Goal: Information Seeking & Learning: Learn about a topic

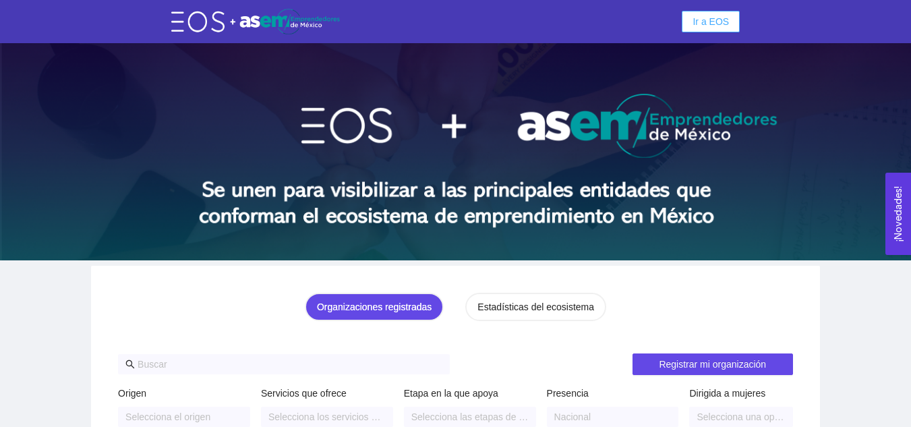
click at [710, 18] on span "Ir a EOS" at bounding box center [710, 21] width 36 height 15
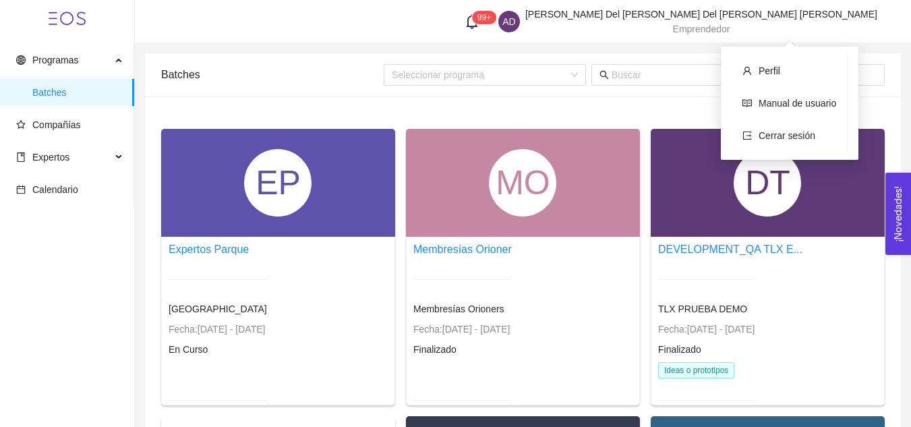
click at [730, 30] on span "Emprendedor" at bounding box center [701, 29] width 57 height 11
click at [776, 141] on span "Cerrar sesión" at bounding box center [786, 135] width 57 height 11
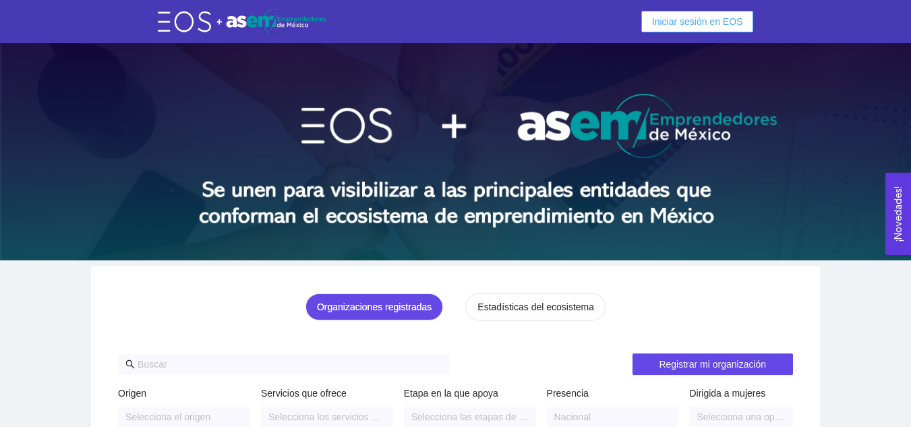
click at [705, 16] on span "Iniciar sesión en EOS" at bounding box center [697, 21] width 91 height 15
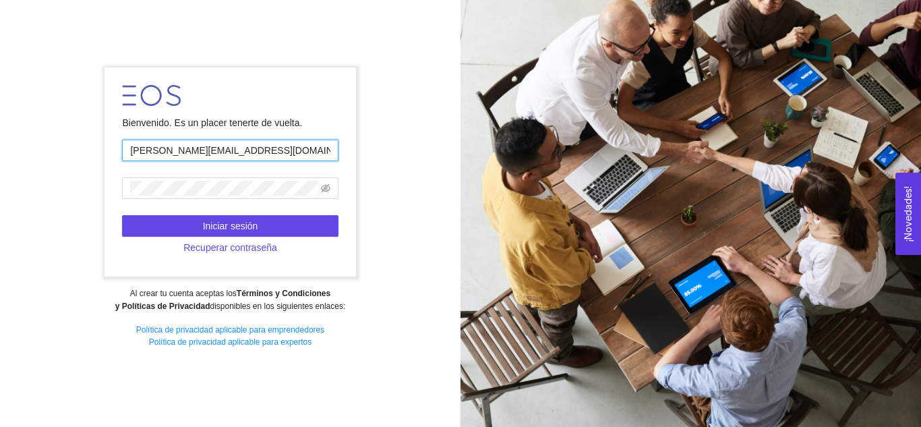
drag, startPoint x: 240, startPoint y: 154, endPoint x: 137, endPoint y: 157, distance: 103.2
click at [137, 157] on input "[PERSON_NAME][EMAIL_ADDRESS][DOMAIN_NAME]" at bounding box center [230, 151] width 216 height 22
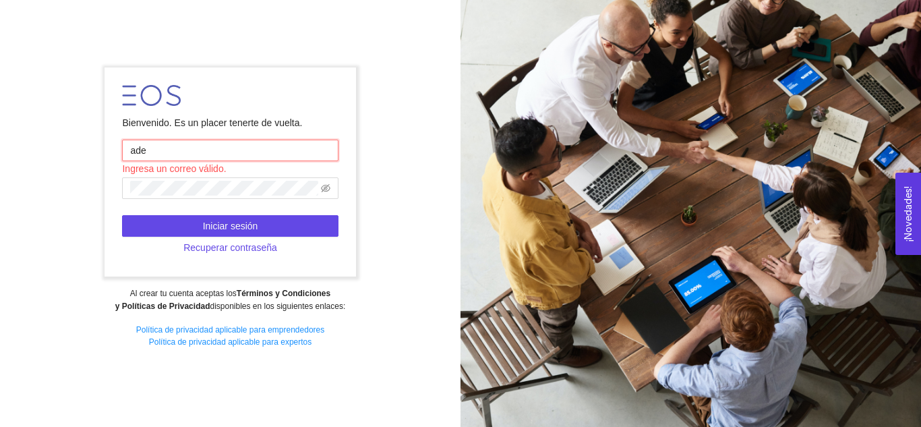
type input "[EMAIL_ADDRESS][DOMAIN_NAME]"
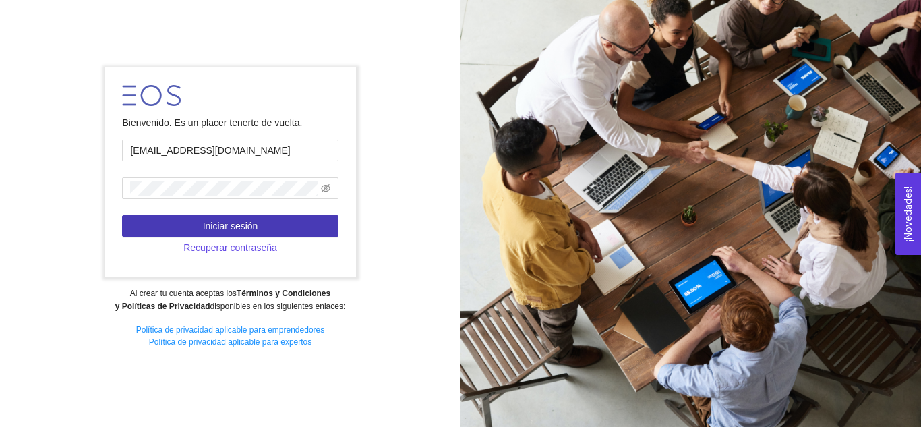
click at [240, 230] on span "Iniciar sesión" at bounding box center [230, 225] width 55 height 15
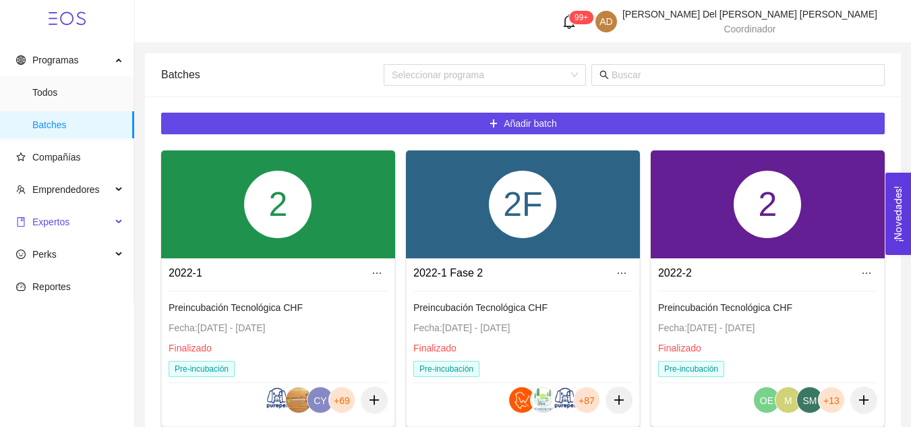
click at [91, 218] on span "Expertos" at bounding box center [63, 221] width 95 height 27
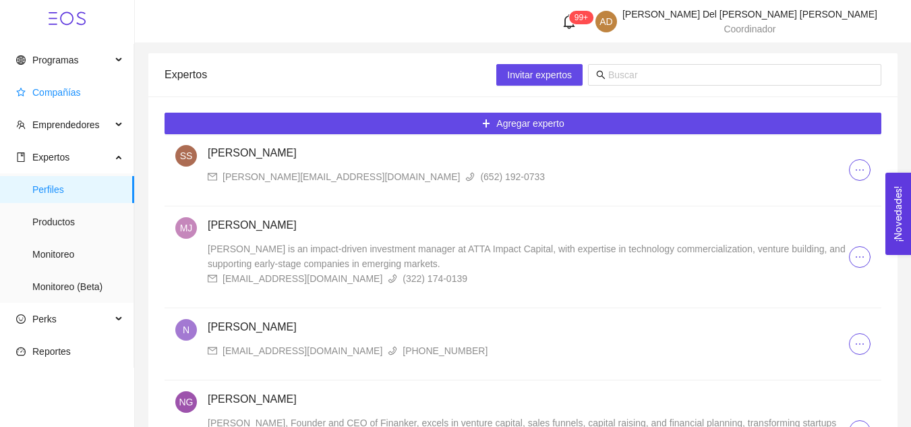
click at [57, 96] on span "Compañías" at bounding box center [56, 92] width 49 height 11
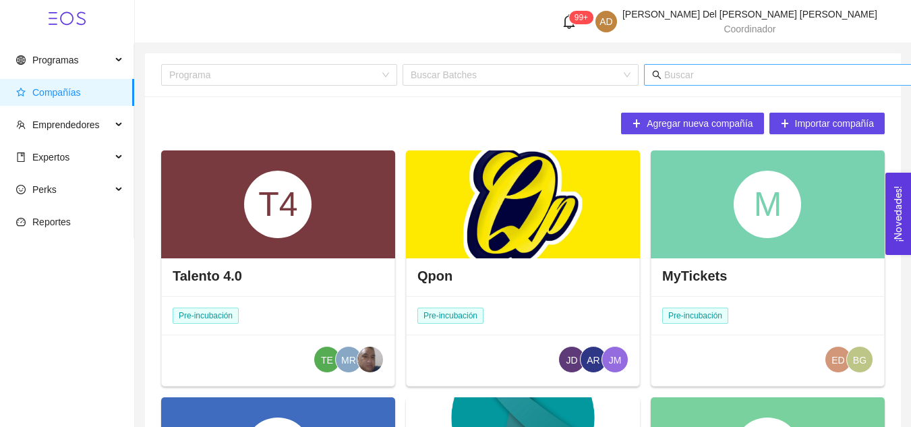
scroll to position [0, 18]
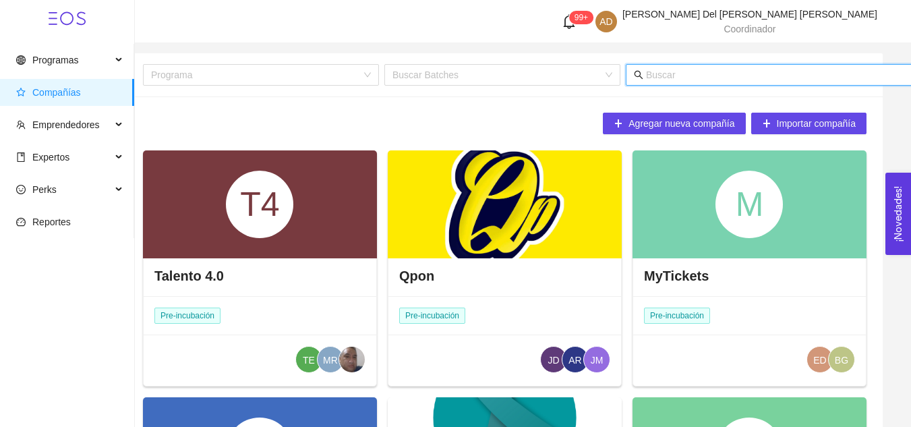
click at [782, 71] on input "text" at bounding box center [778, 74] width 265 height 15
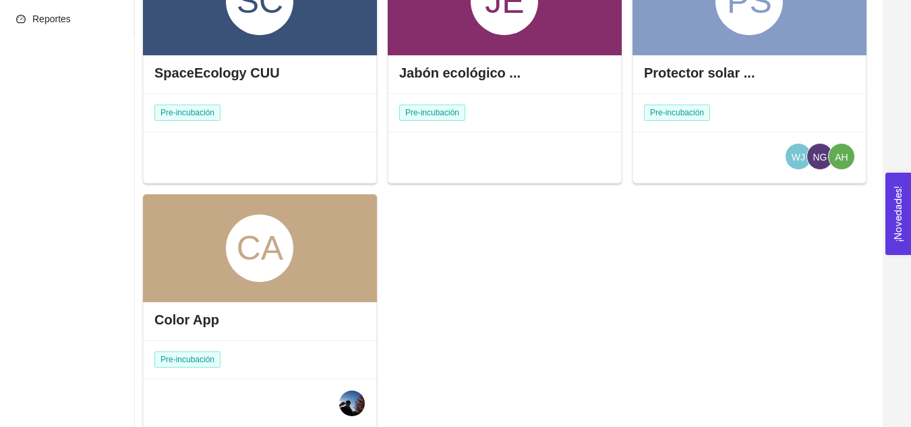
scroll to position [204, 0]
type input "colo"
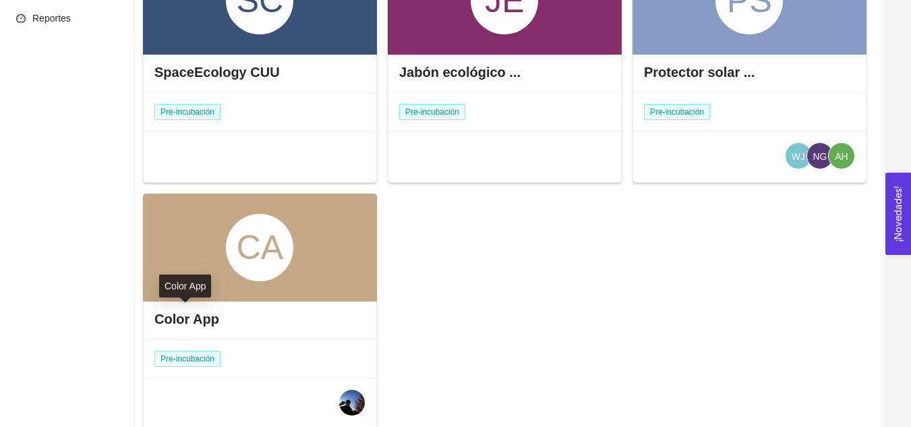
click at [200, 317] on h4 "Color App" at bounding box center [186, 318] width 65 height 19
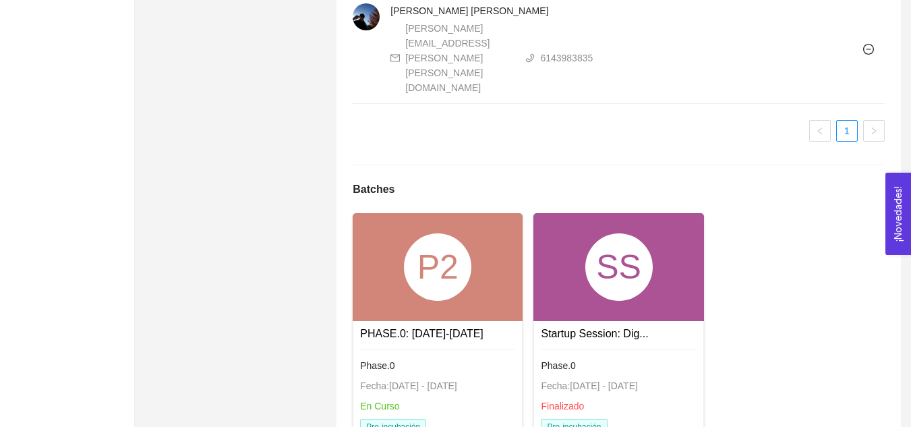
scroll to position [981, 0]
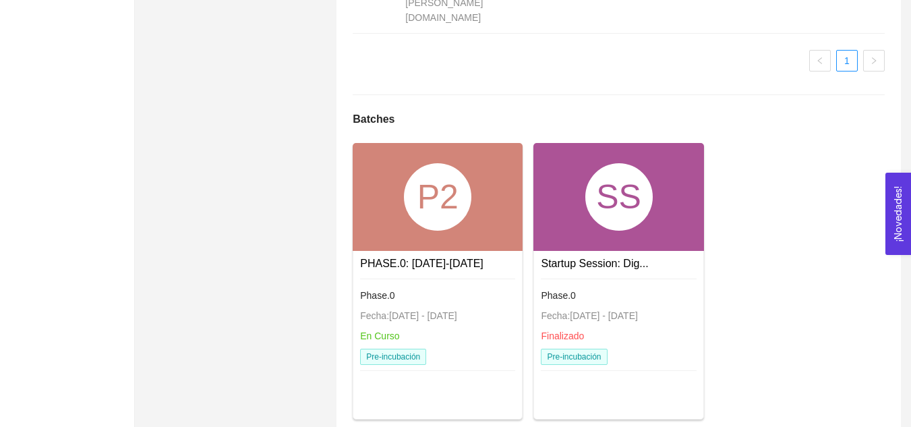
click at [414, 183] on div "P2" at bounding box center [437, 196] width 67 height 67
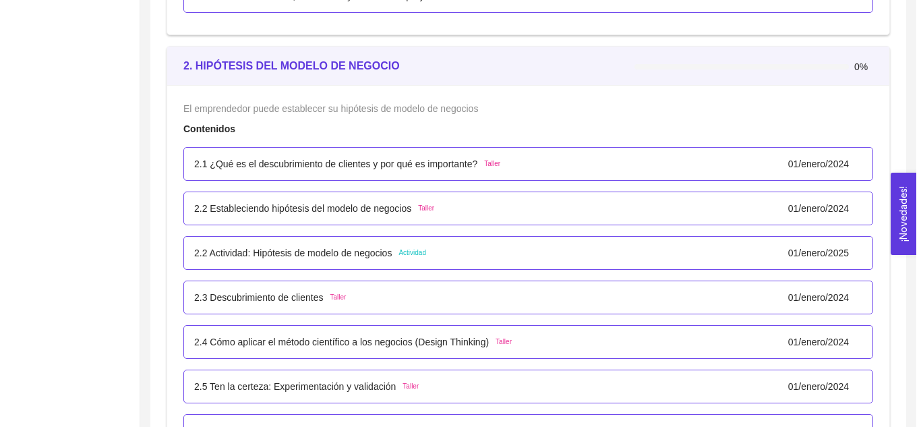
scroll to position [1532, 0]
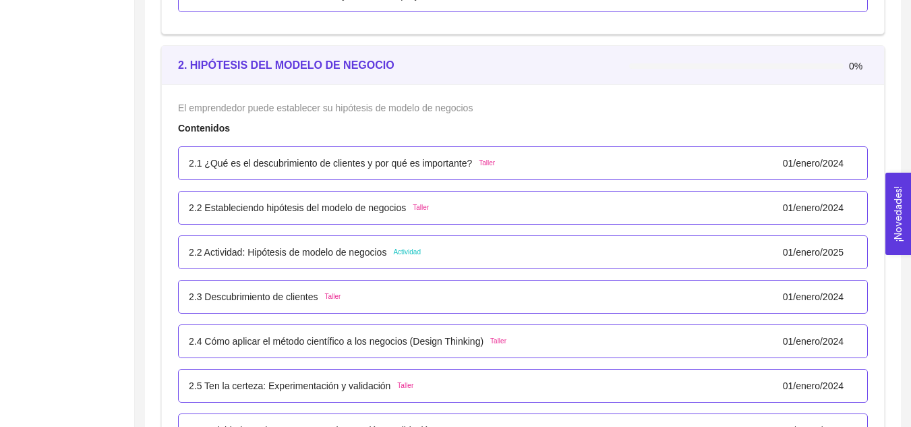
click at [402, 162] on p "2.1 ¿Qué es el descubrimiento de clientes y por qué es importante?" at bounding box center [330, 163] width 283 height 15
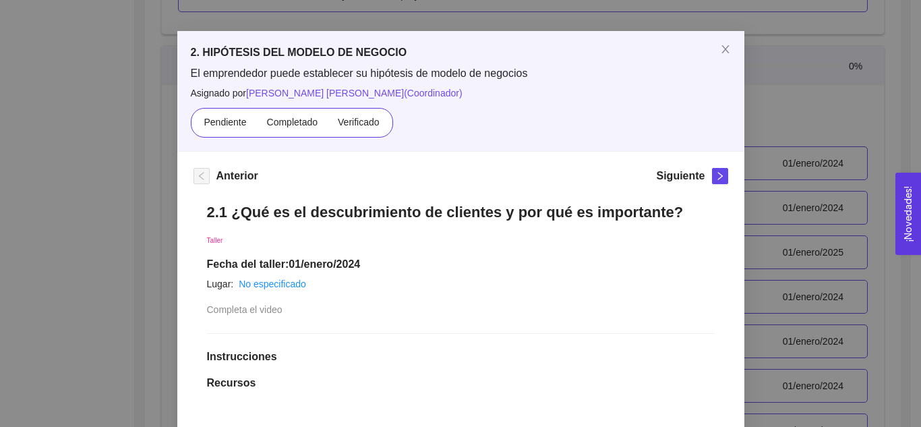
scroll to position [0, 0]
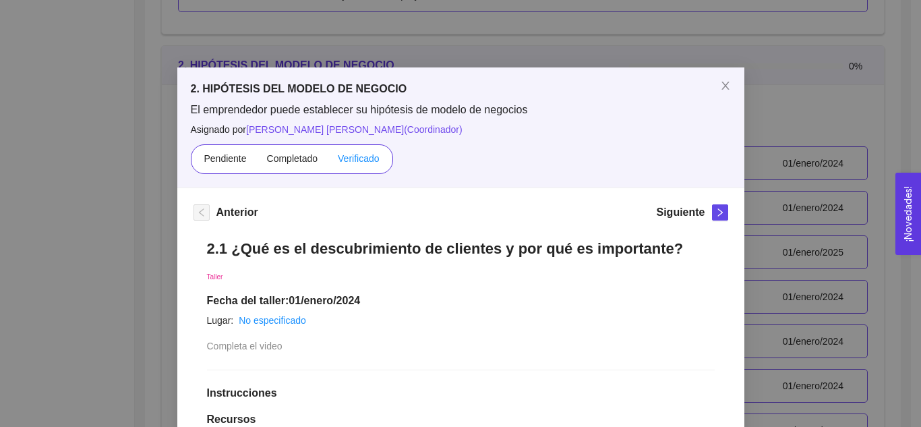
click at [363, 164] on label "Verificado" at bounding box center [358, 159] width 61 height 22
click at [328, 162] on input "Verificado" at bounding box center [328, 162] width 0 height 0
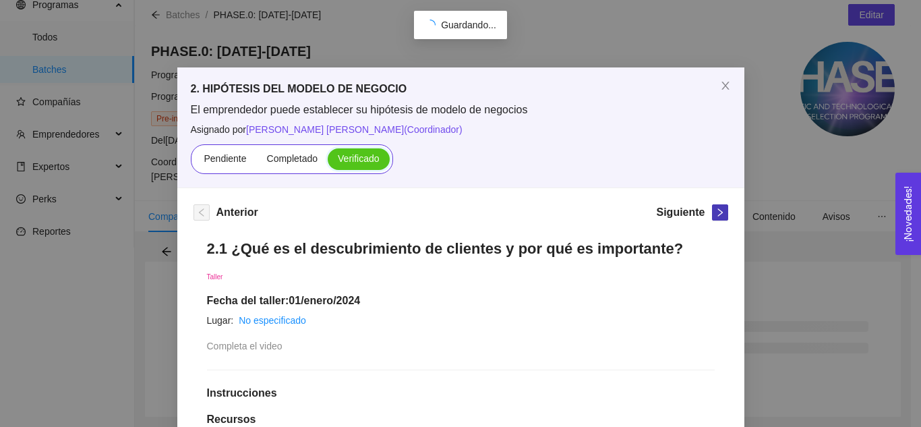
scroll to position [55, 0]
click at [715, 215] on icon "right" at bounding box center [719, 212] width 9 height 9
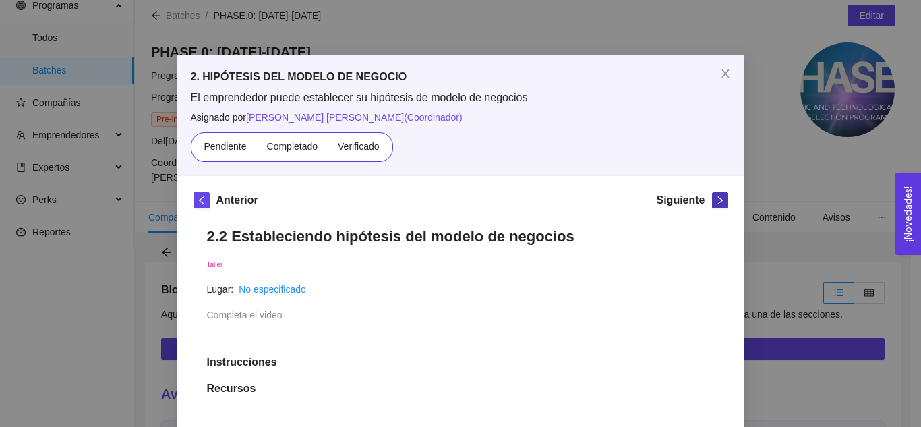
scroll to position [1, 0]
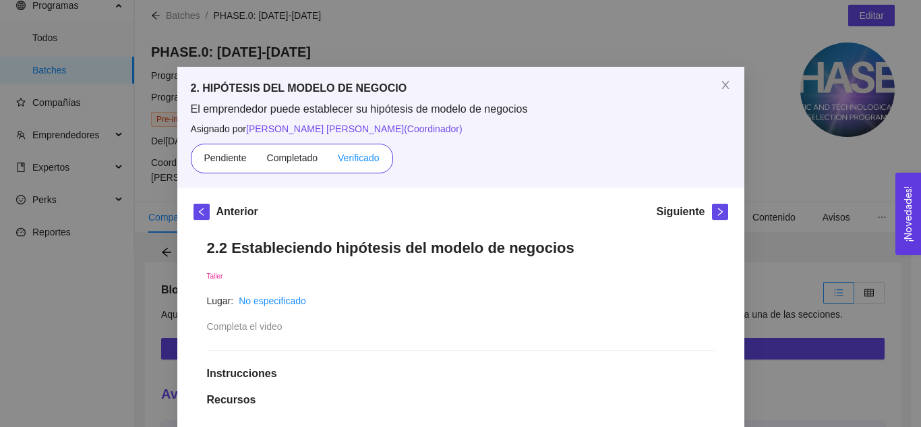
click at [349, 162] on span "Verificado" at bounding box center [358, 157] width 41 height 11
click at [328, 161] on input "Verificado" at bounding box center [328, 161] width 0 height 0
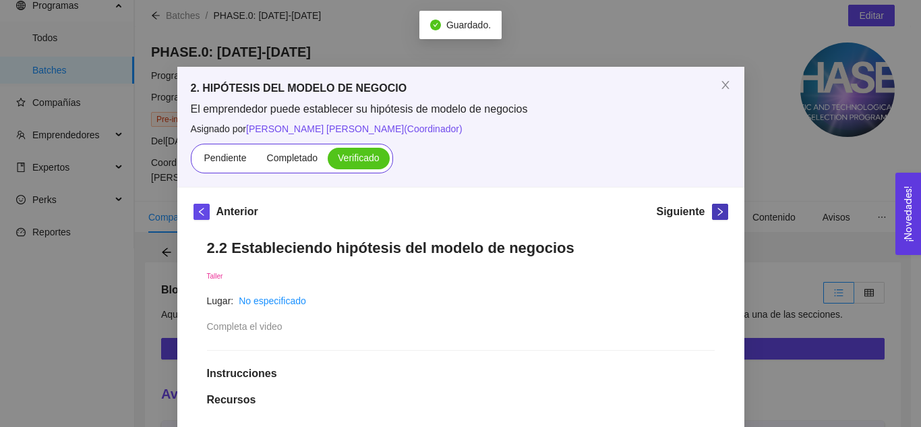
click at [715, 210] on icon "right" at bounding box center [719, 211] width 9 height 9
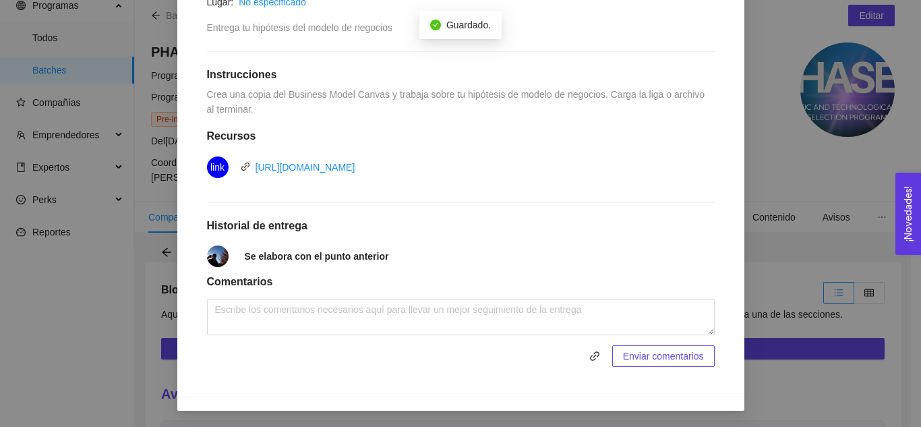
scroll to position [0, 0]
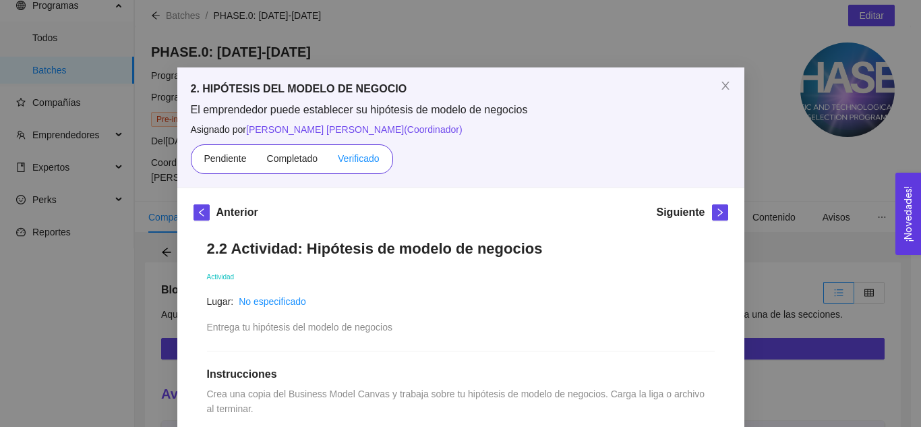
click at [357, 151] on label "Verificado" at bounding box center [358, 159] width 61 height 22
click at [328, 162] on input "Verificado" at bounding box center [328, 162] width 0 height 0
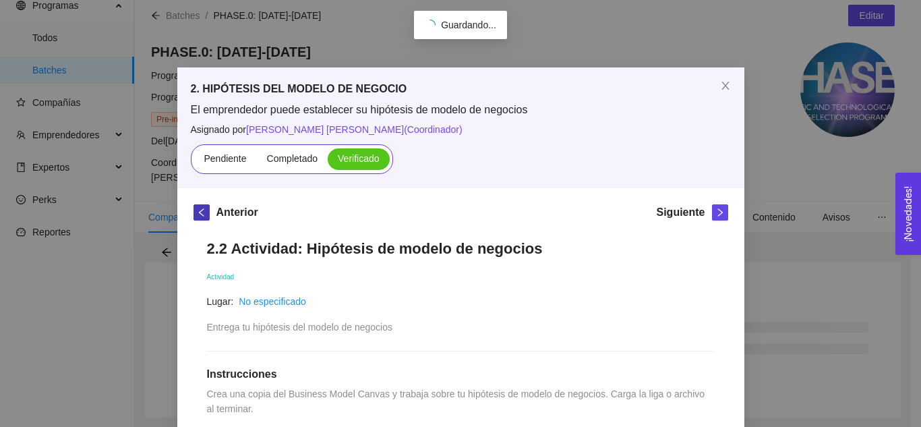
click at [198, 215] on icon "left" at bounding box center [201, 212] width 9 height 9
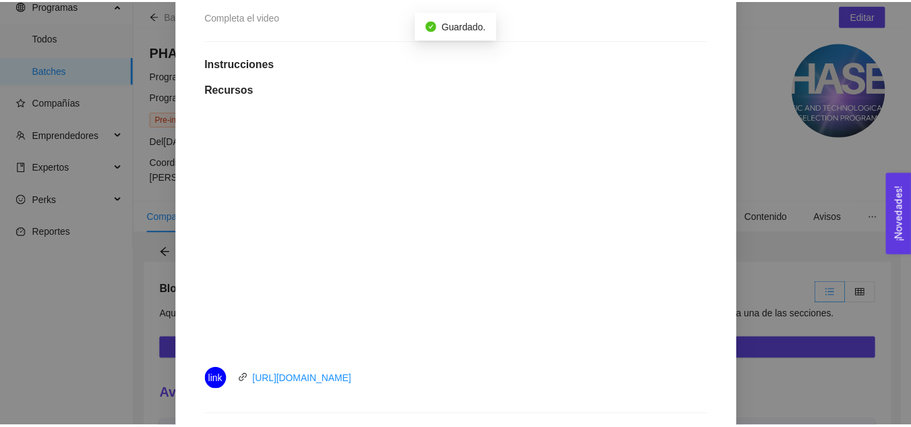
scroll to position [524, 0]
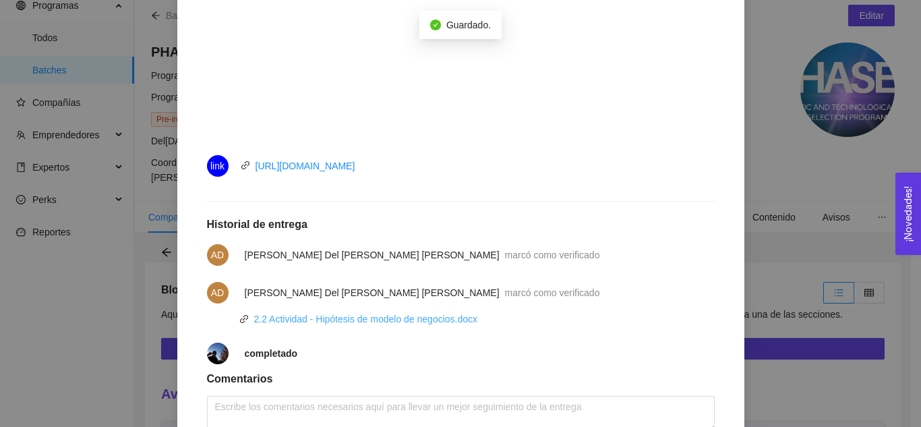
click at [328, 315] on link "2.2 Actividad - Hipótesis de modelo de negocios.docx" at bounding box center [366, 318] width 224 height 11
click at [812, 164] on div "2. HIPÓTESIS DEL MODELO DE NEGOCIO El emprendedor puede establecer su hipótesis…" at bounding box center [460, 213] width 921 height 427
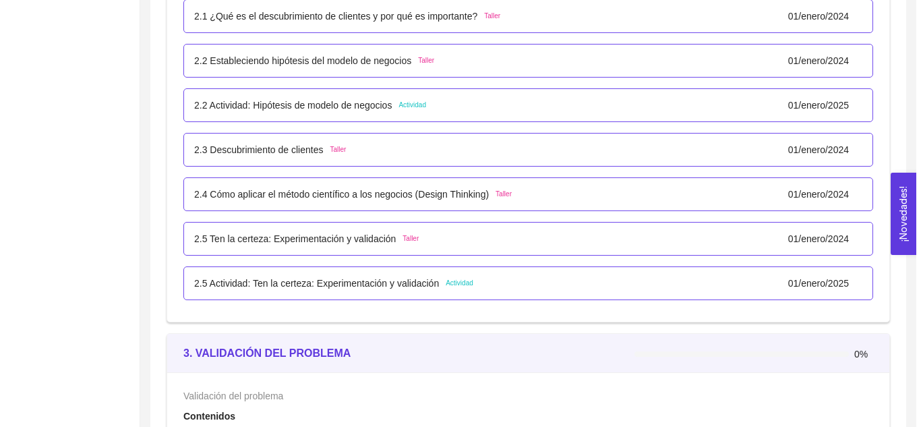
scroll to position [1688, 0]
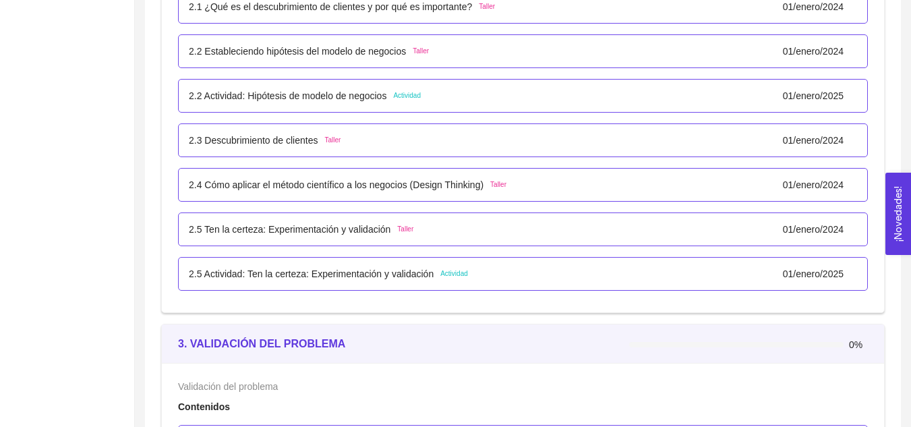
click at [313, 140] on p "2.3 Descubrimiento de clientes" at bounding box center [253, 140] width 129 height 15
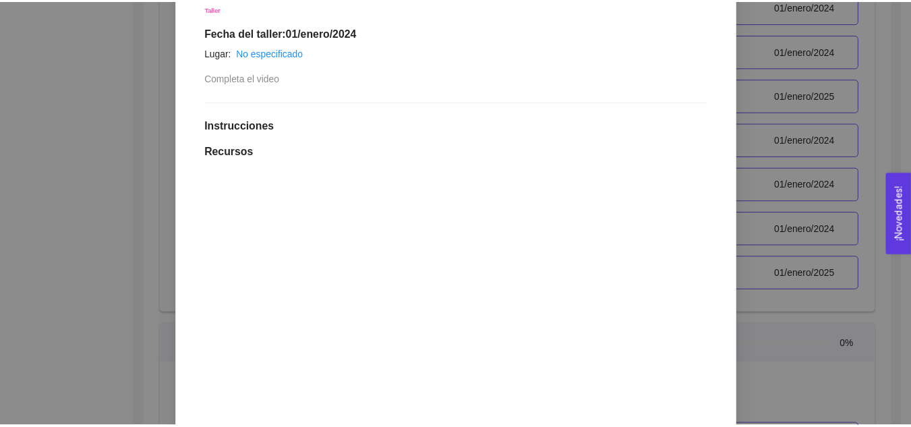
scroll to position [616, 0]
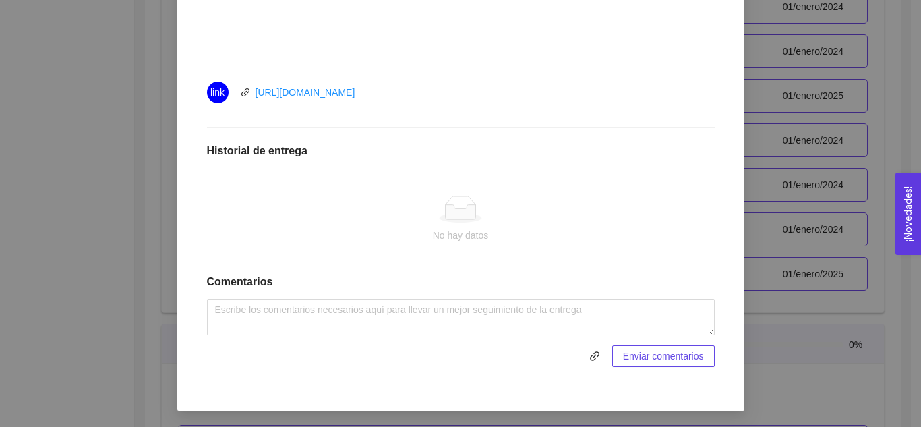
click at [67, 261] on div "2. HIPÓTESIS DEL MODELO DE NEGOCIO El emprendedor puede establecer su hipótesis…" at bounding box center [460, 213] width 921 height 427
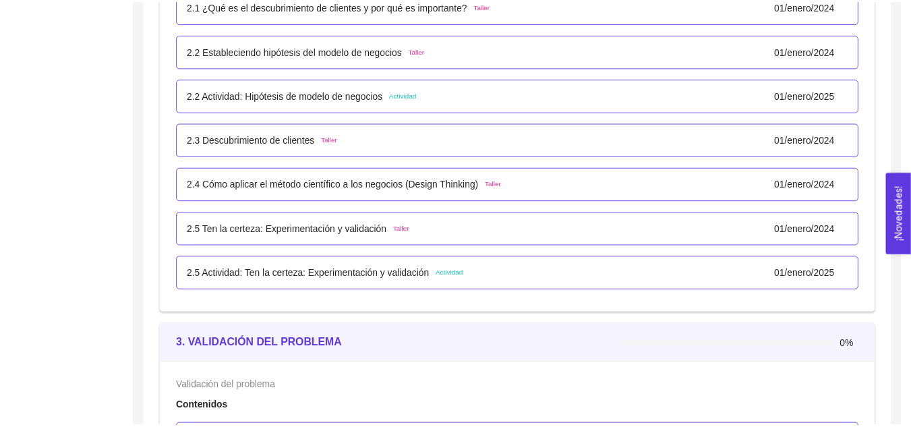
scroll to position [0, 0]
